Goal: Task Accomplishment & Management: Complete application form

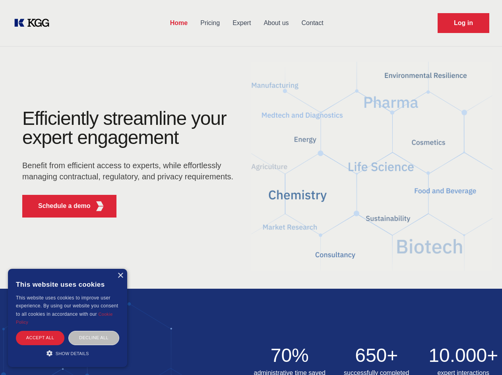
click at [251, 187] on div "Efficiently streamline your expert engagement Benefit from efficient access to …" at bounding box center [131, 166] width 242 height 115
click at [60, 206] on p "Schedule a demo" at bounding box center [64, 206] width 52 height 10
click at [120, 275] on div "× This website uses cookies This website uses cookies to improve user experienc…" at bounding box center [67, 318] width 119 height 98
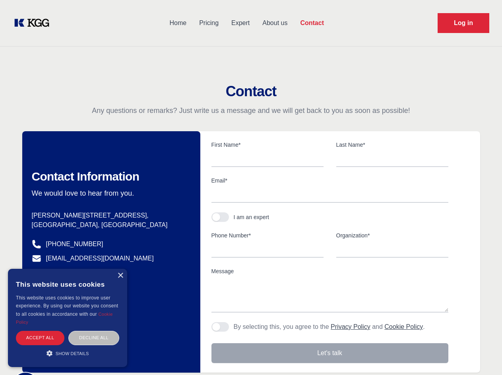
click at [40, 337] on div "Accept all" at bounding box center [40, 337] width 48 height 14
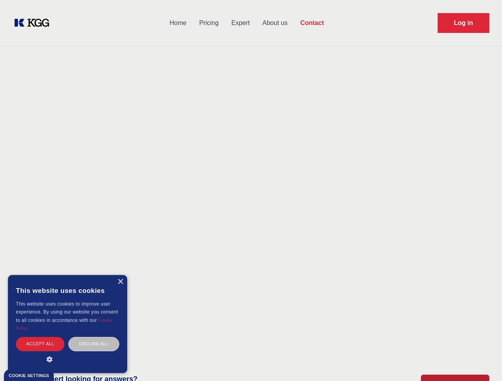
click at [94, 337] on div "Decline all" at bounding box center [93, 344] width 51 height 14
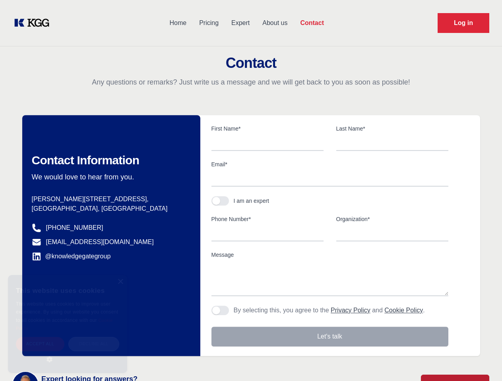
click at [68, 353] on main "Contact Any questions or remarks? Just write us a message and we will get back …" at bounding box center [251, 206] width 502 height 413
